Goal: Task Accomplishment & Management: Manage account settings

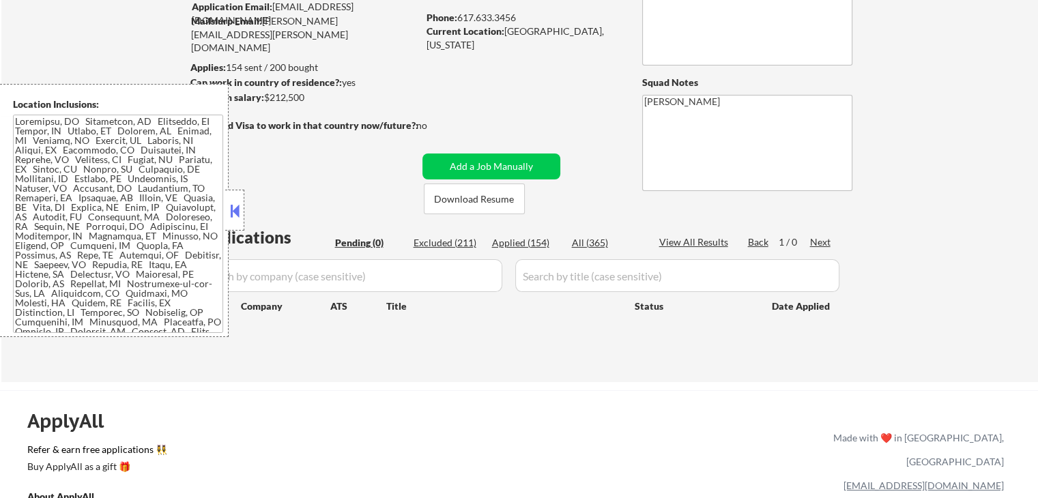
scroll to position [137, 0]
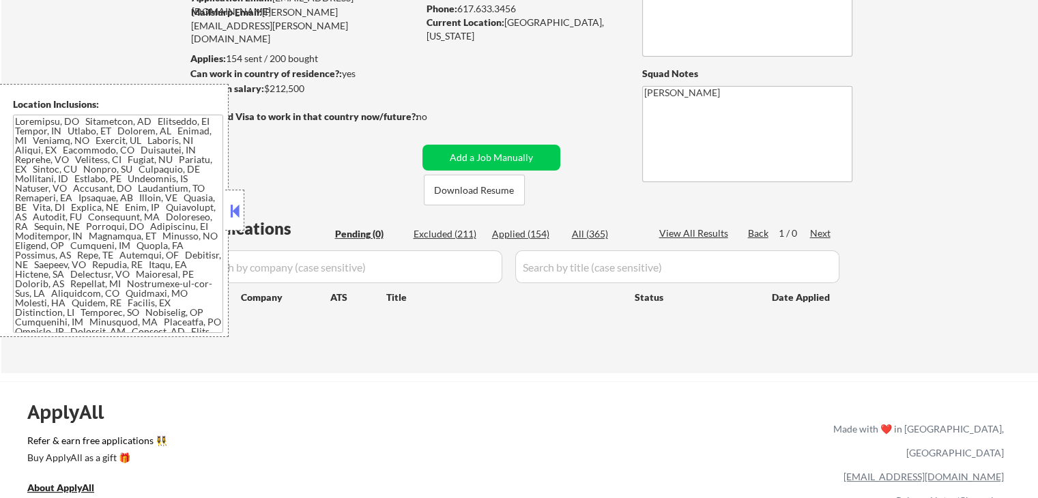
click at [563, 354] on div "← Return to /applysquad Mailslurp Inbox Job Search Builder [PERSON_NAME] User E…" at bounding box center [520, 140] width 681 height 444
click at [525, 240] on div "Applied (154)" at bounding box center [526, 234] width 68 height 14
select select ""applied""
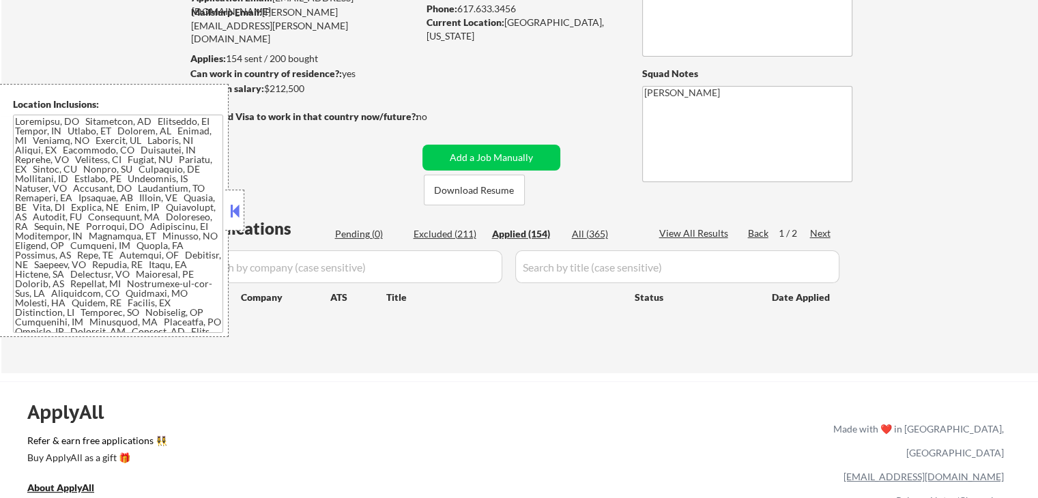
select select ""applied""
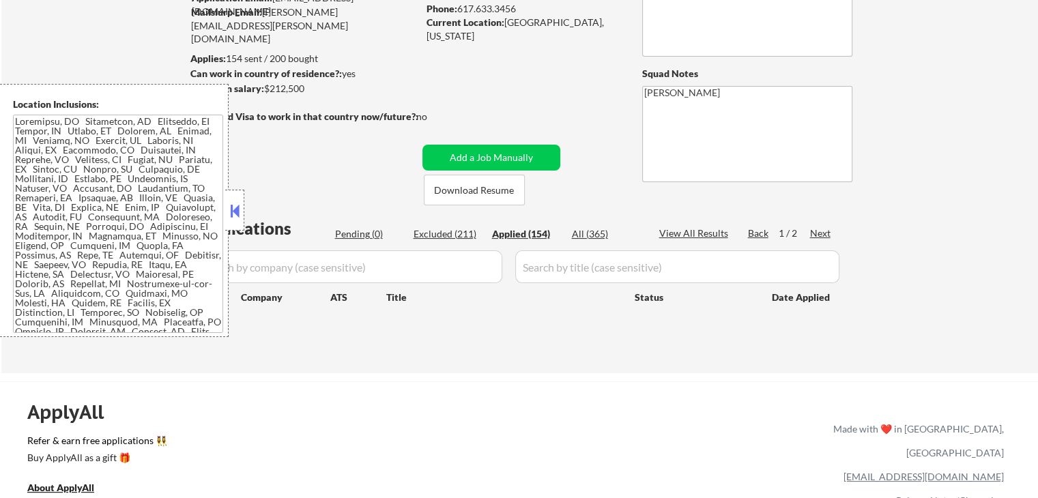
select select ""applied""
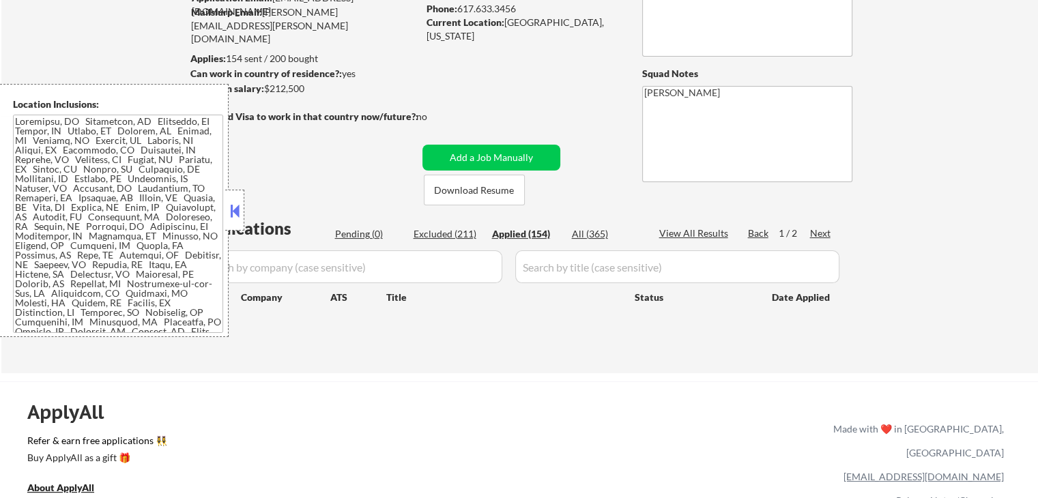
select select ""applied""
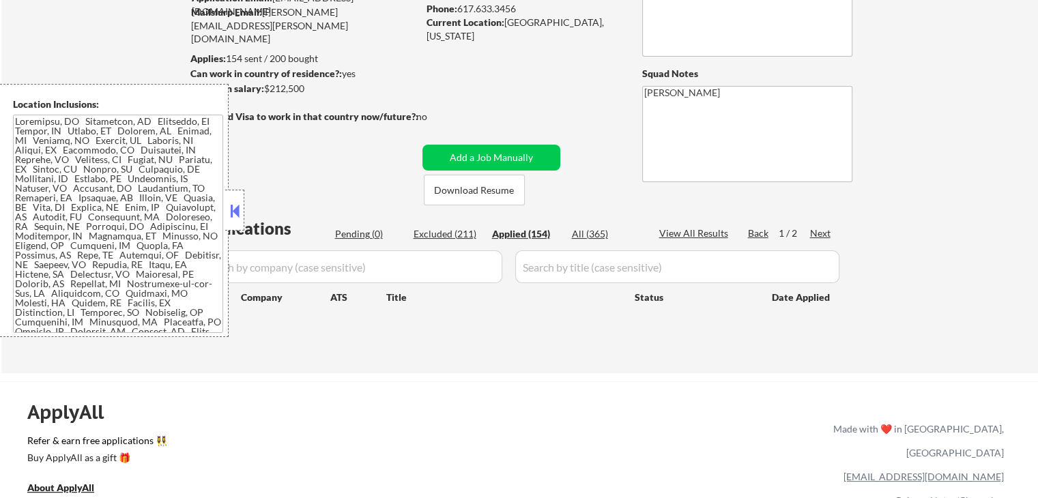
select select ""applied""
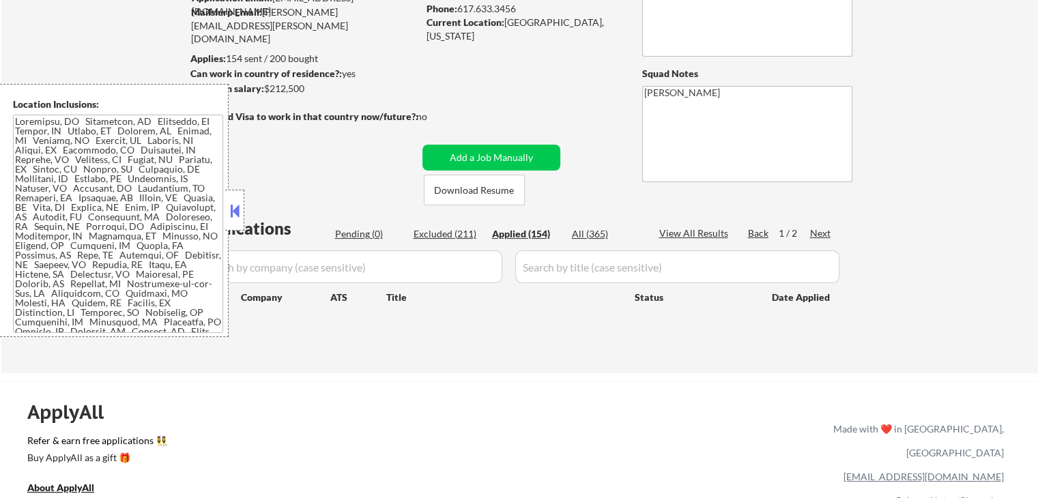
select select ""applied""
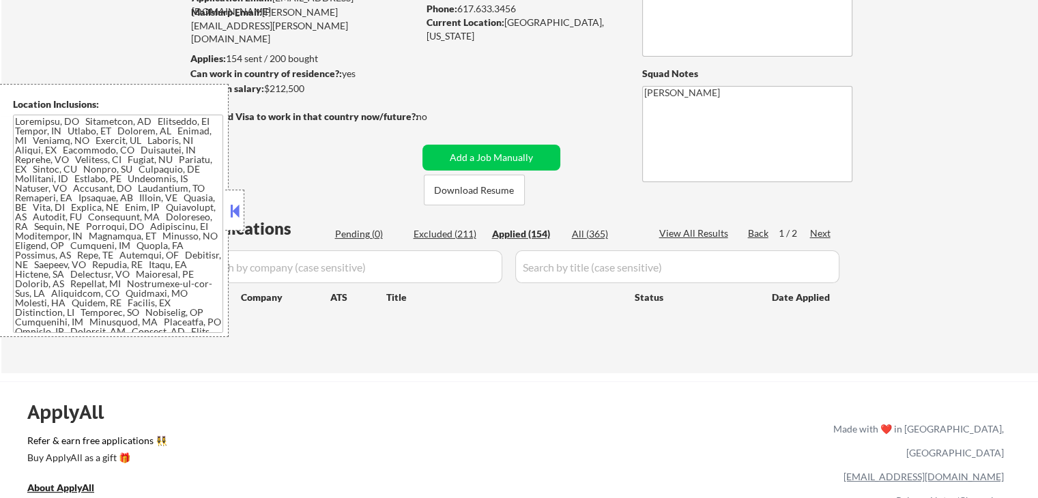
select select ""applied""
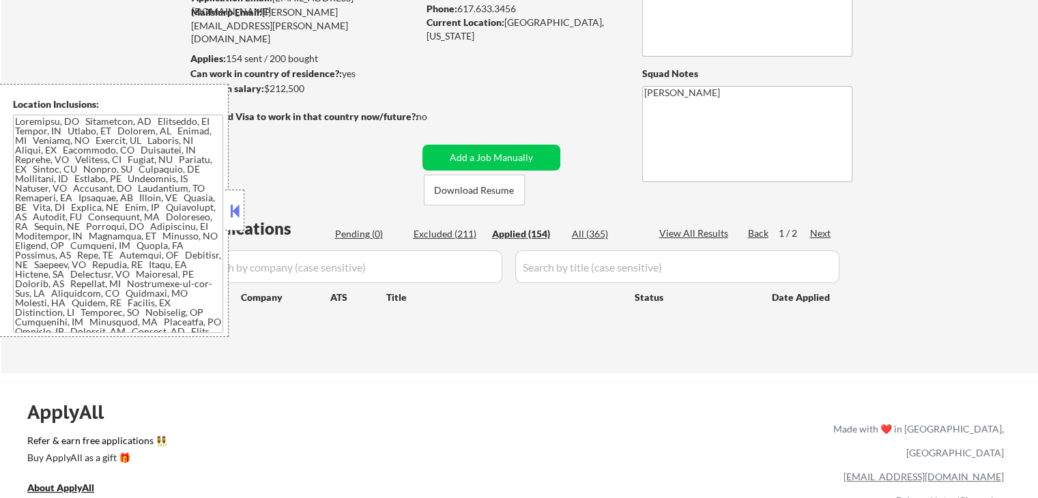
select select ""applied""
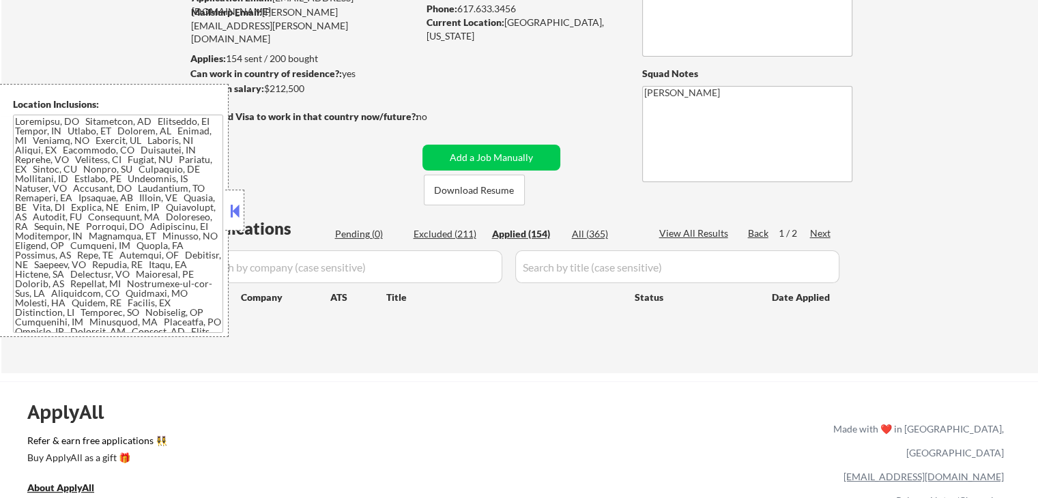
select select ""applied""
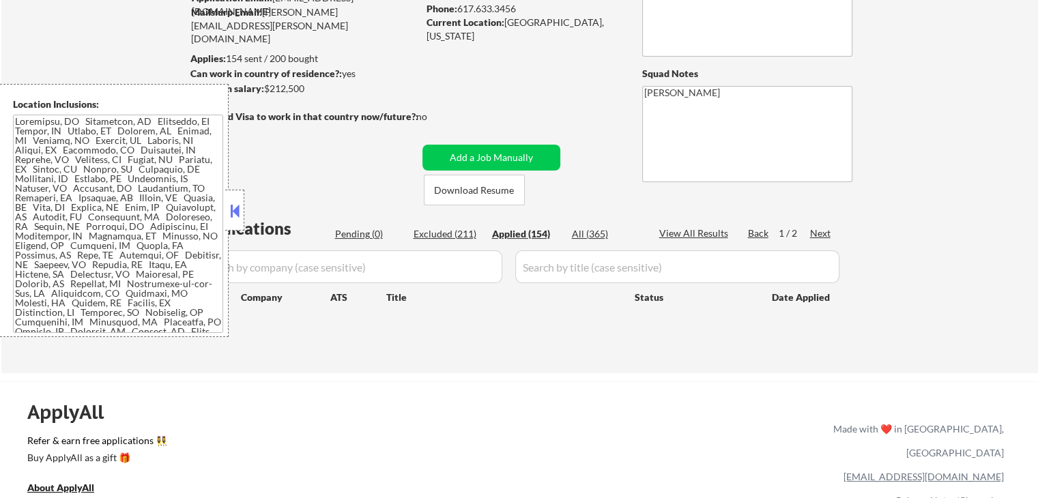
select select ""applied""
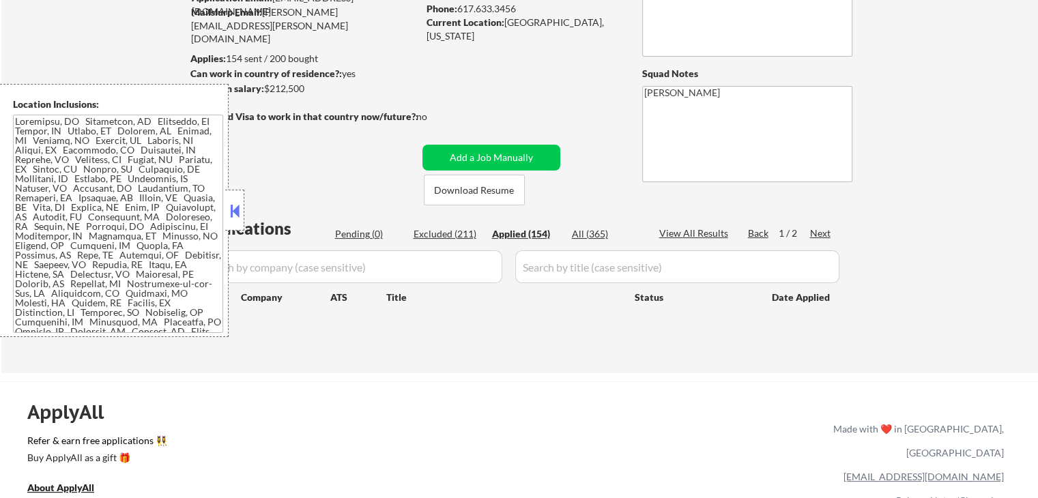
select select ""applied""
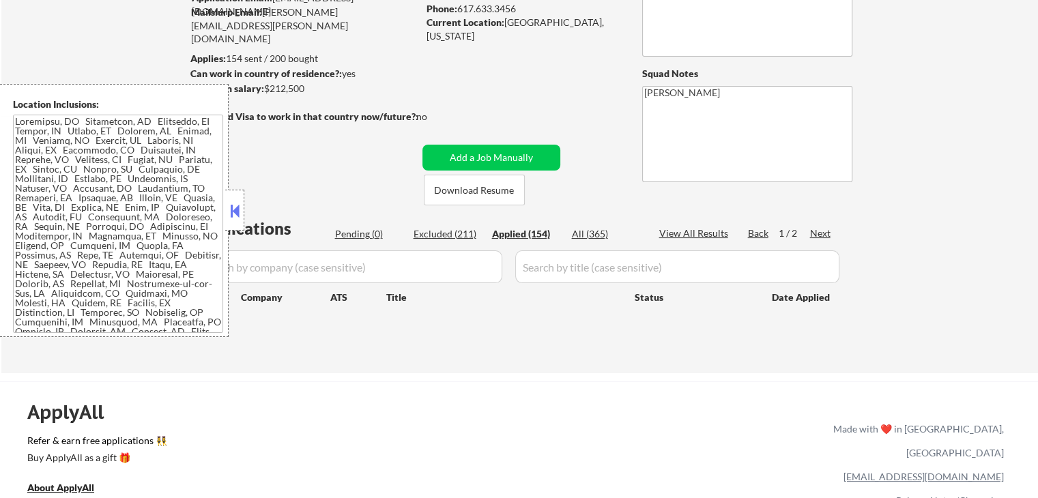
select select ""applied""
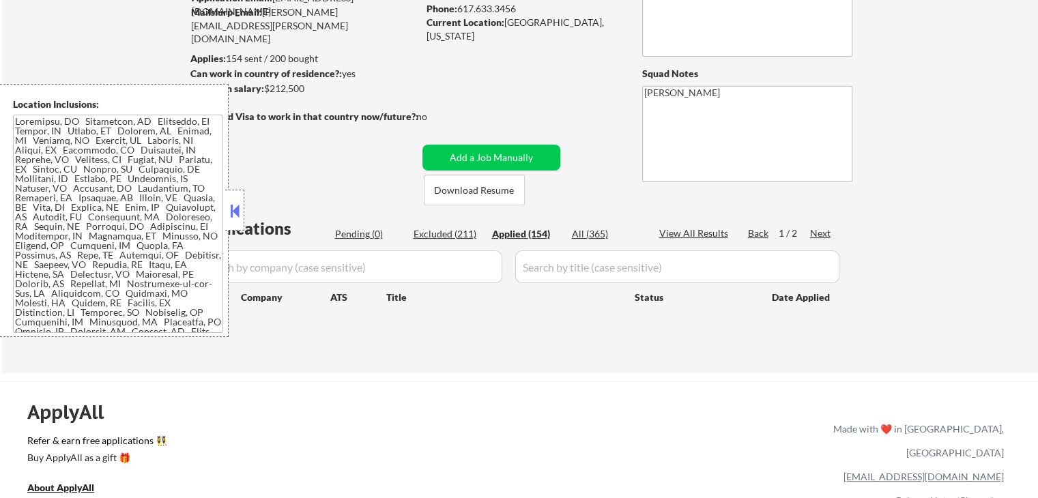
select select ""applied""
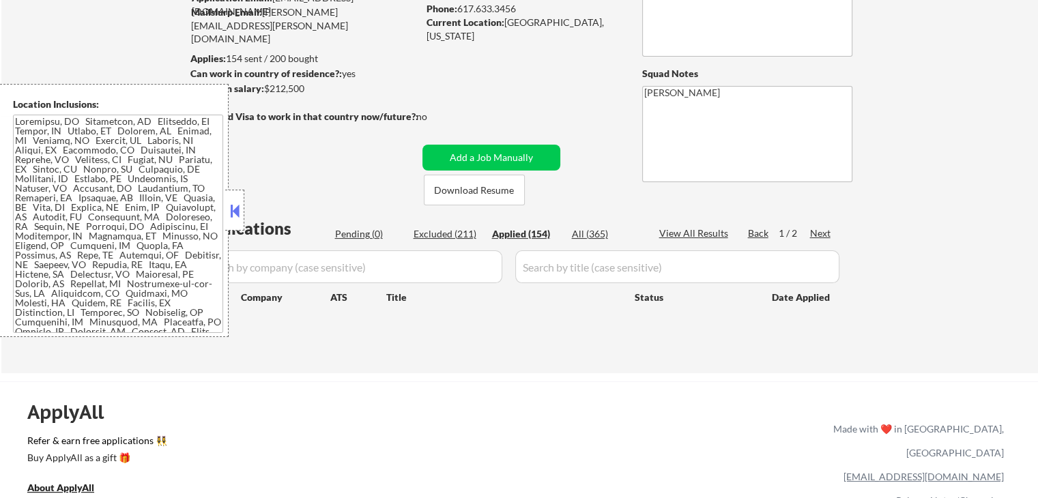
select select ""applied""
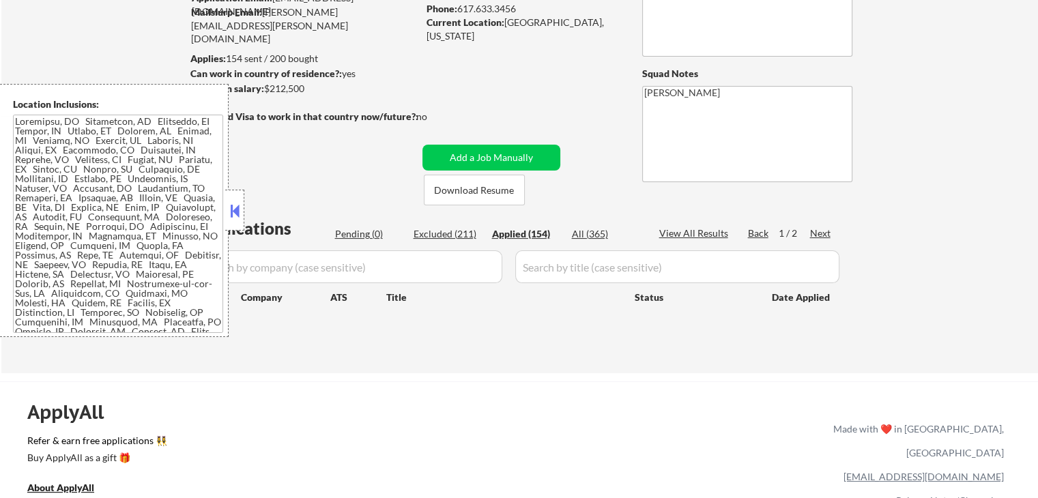
select select ""applied""
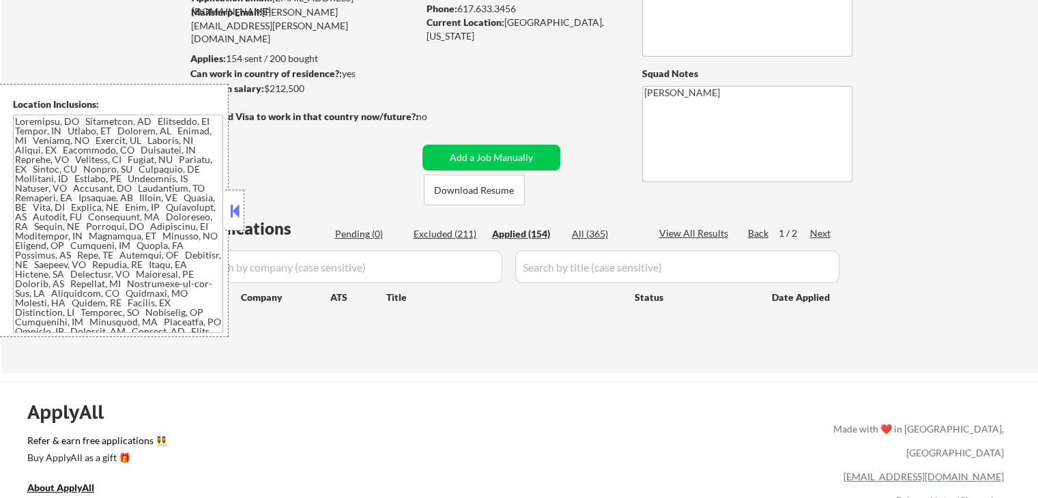
select select ""applied""
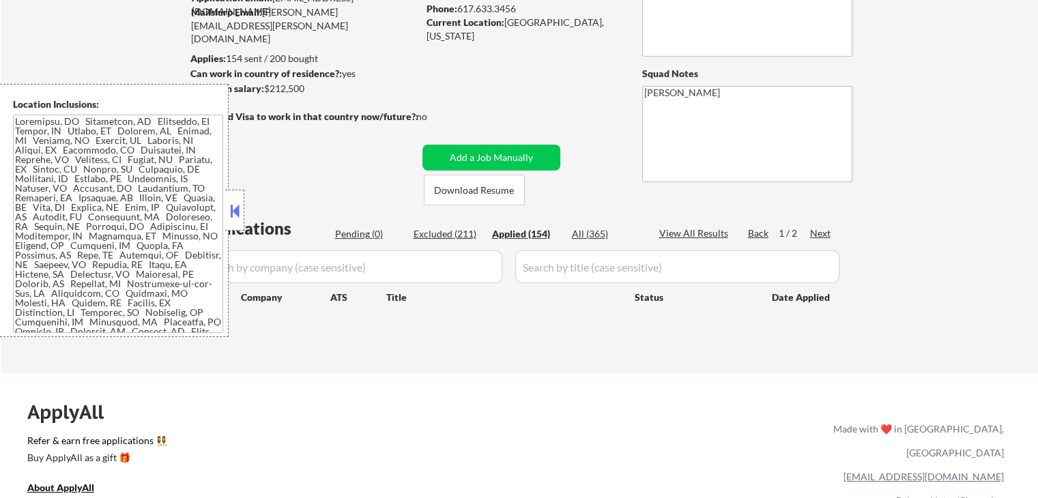
select select ""applied""
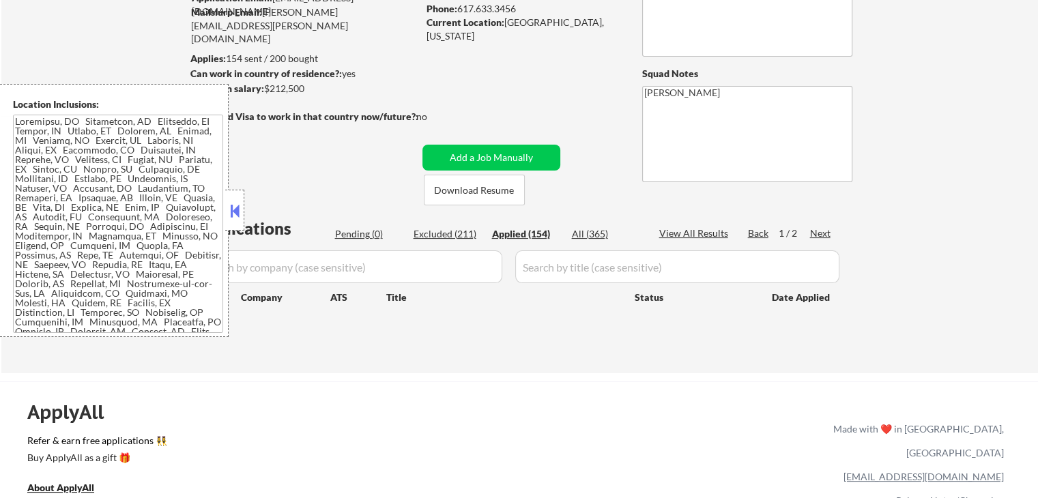
select select ""applied""
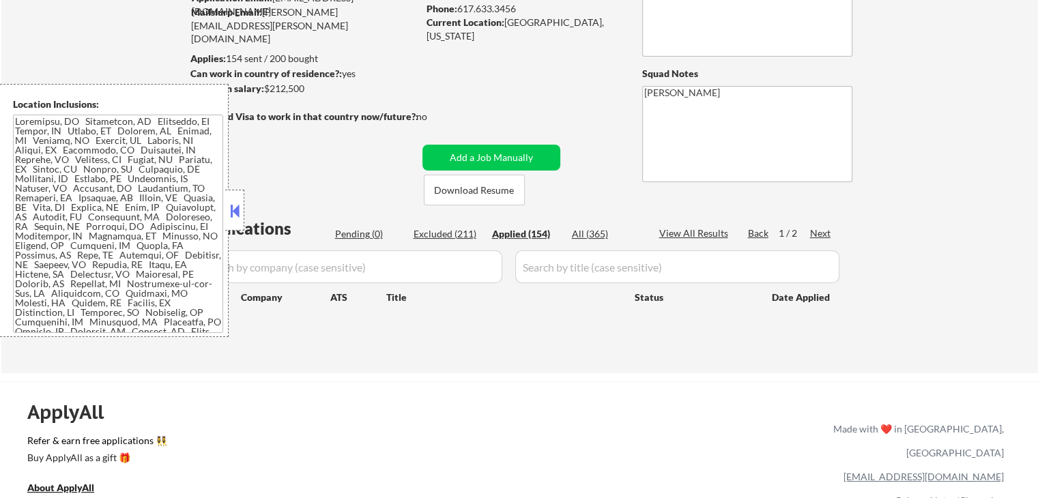
select select ""applied""
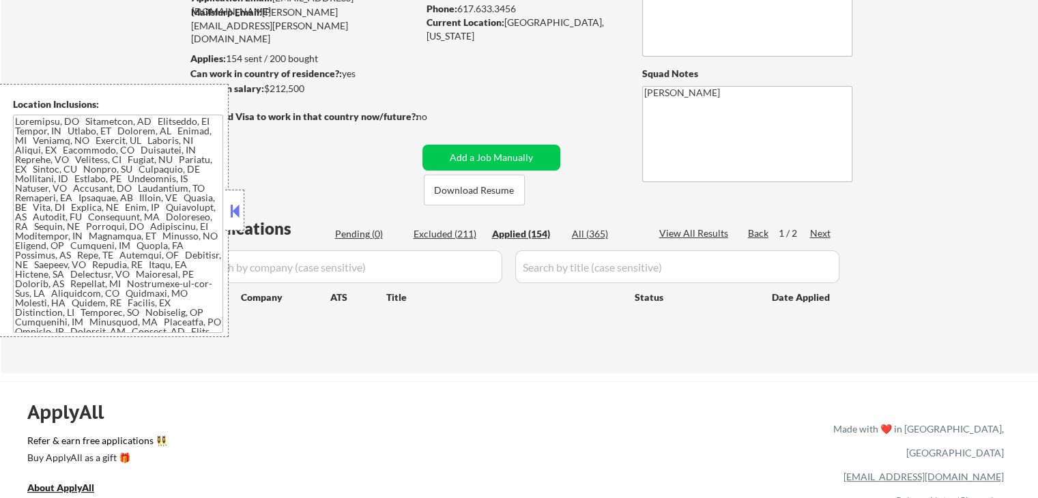
select select ""applied""
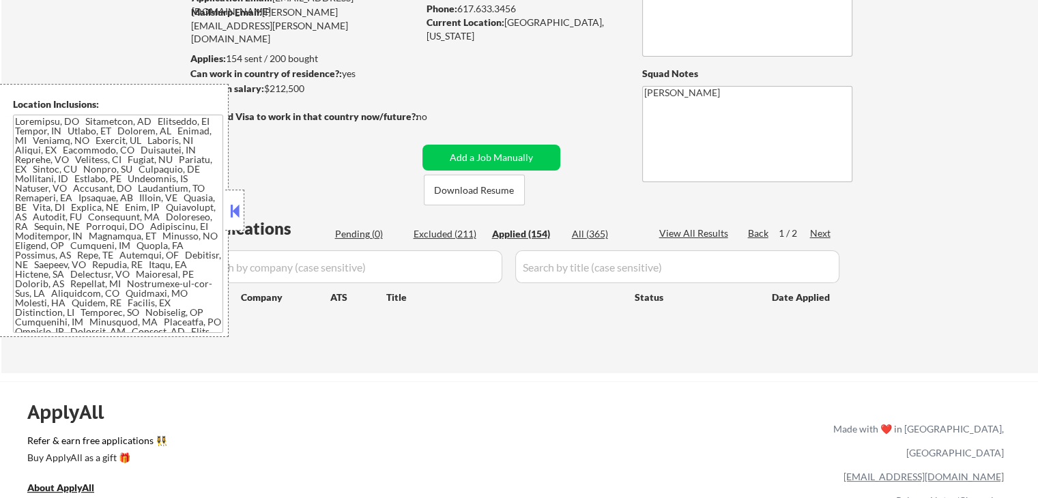
select select ""applied""
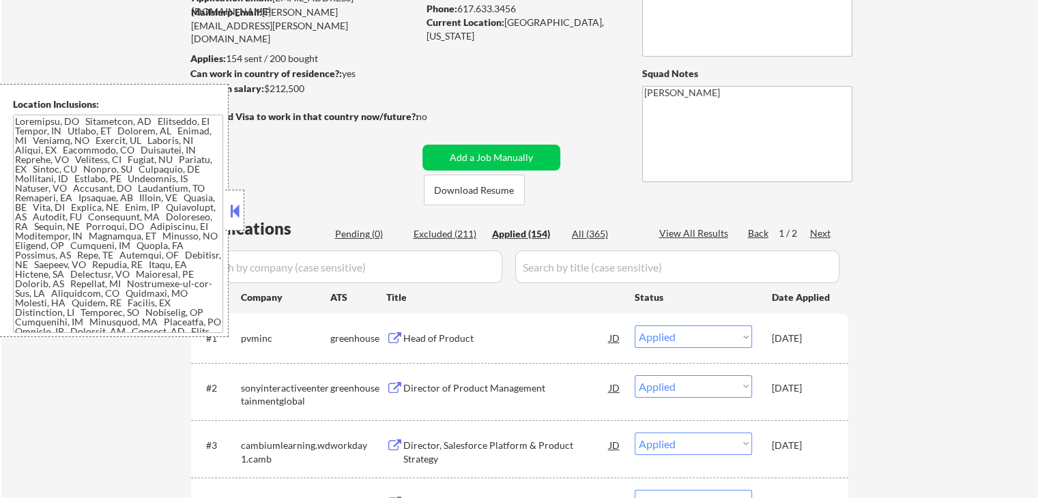
click at [396, 336] on button at bounding box center [394, 338] width 17 height 13
